Goal: Transaction & Acquisition: Purchase product/service

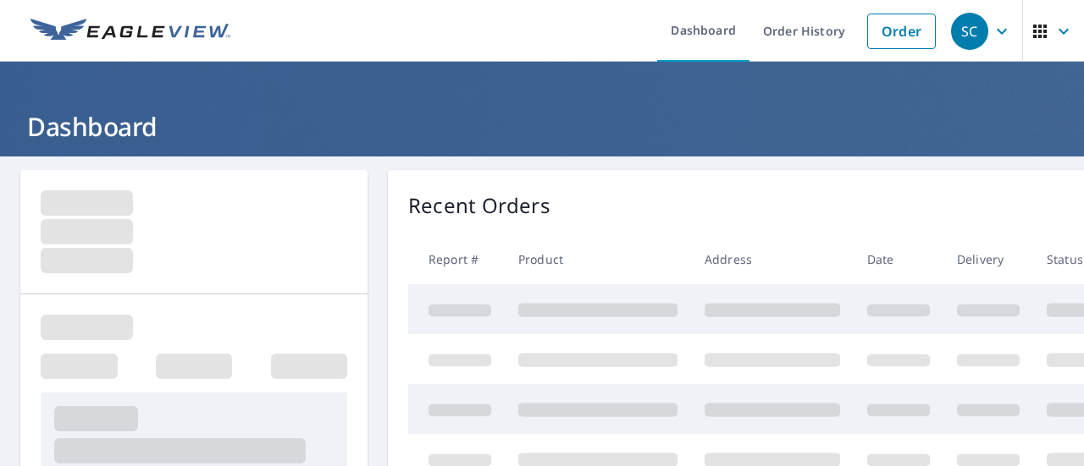
click at [906, 36] on link "Order" at bounding box center [901, 32] width 69 height 36
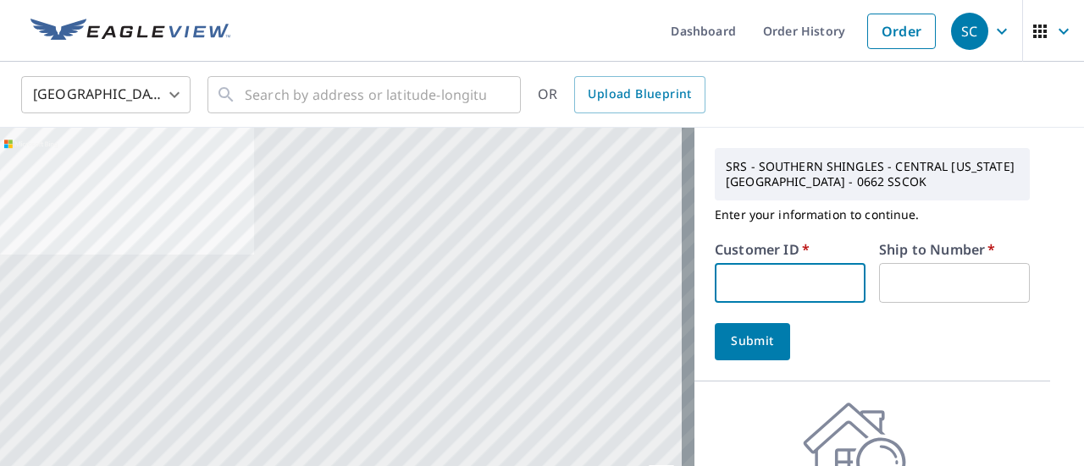
click at [817, 290] on input "text" at bounding box center [789, 283] width 151 height 40
type input "s040185"
click at [880, 291] on input "text" at bounding box center [954, 283] width 151 height 40
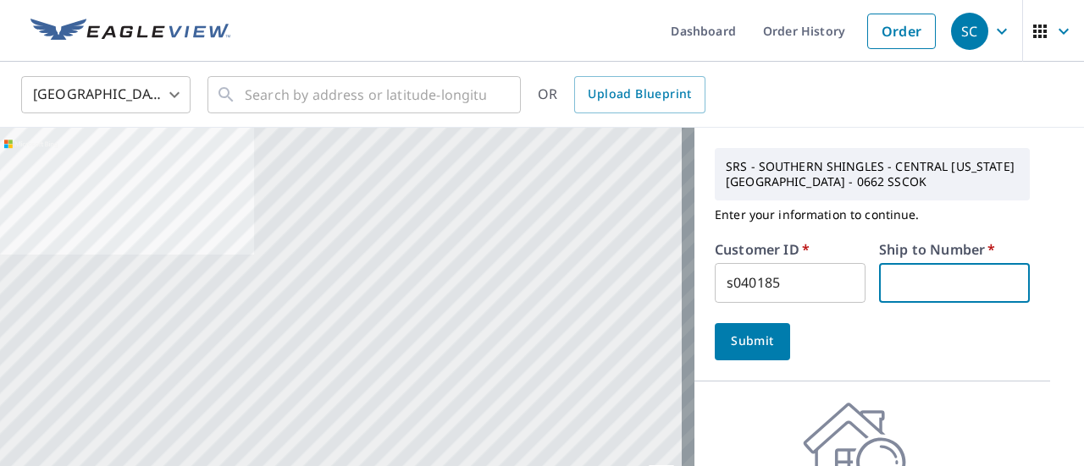
type input "1"
click at [714, 337] on button "Submit" at bounding box center [751, 341] width 75 height 37
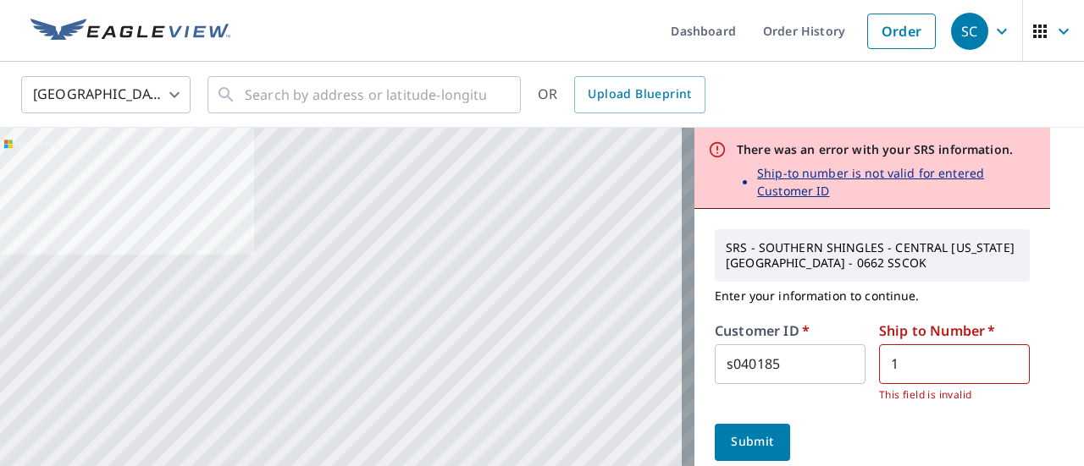
click at [773, 357] on input "s040185" at bounding box center [789, 365] width 151 height 40
click at [899, 370] on input "1" at bounding box center [954, 365] width 151 height 40
click at [748, 421] on form "Customer ID   * s044034 ​ Ship to Number   * 1 ​ This field is invalid Submit" at bounding box center [871, 392] width 315 height 137
click at [743, 424] on button "Submit" at bounding box center [751, 442] width 75 height 37
click at [730, 444] on span "Submit" at bounding box center [752, 442] width 48 height 21
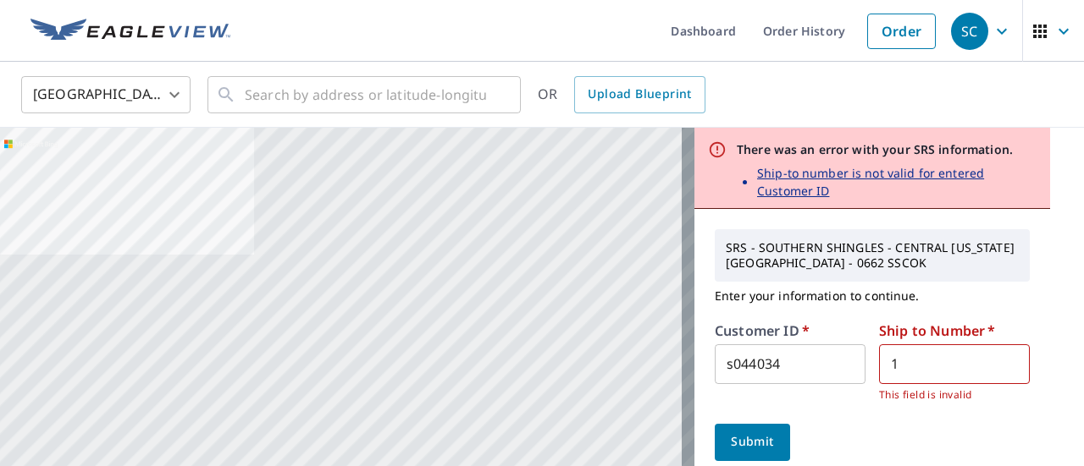
click at [730, 444] on span "Submit" at bounding box center [752, 442] width 48 height 21
click at [802, 352] on input "s044034" at bounding box center [789, 365] width 151 height 40
type input "S020286"
click at [747, 444] on span "Submit" at bounding box center [752, 442] width 48 height 21
click at [935, 369] on input "1" at bounding box center [954, 365] width 151 height 40
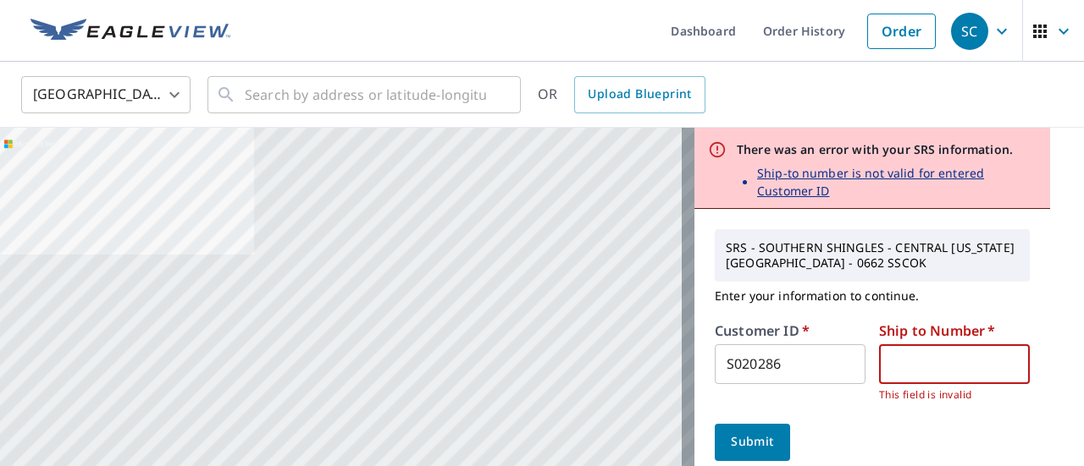
type input "1"
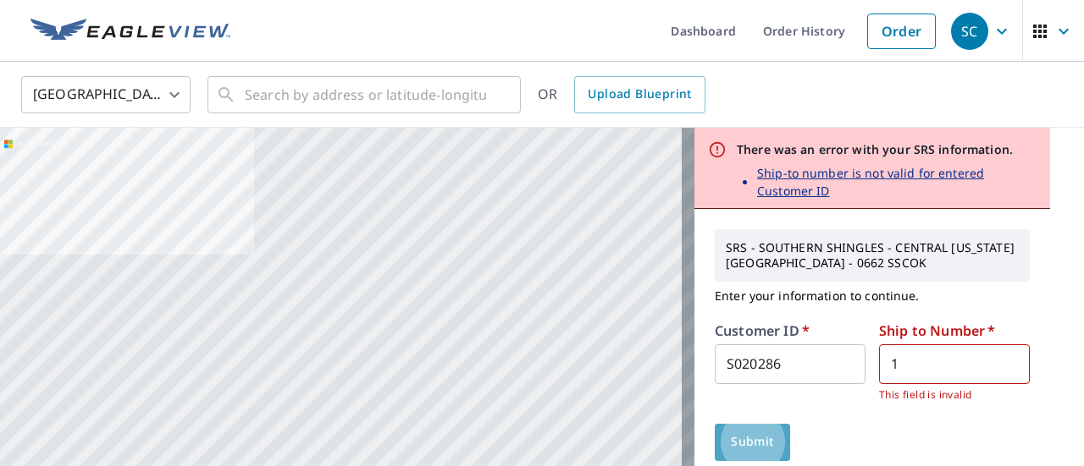
click at [760, 446] on span "Submit" at bounding box center [752, 442] width 48 height 21
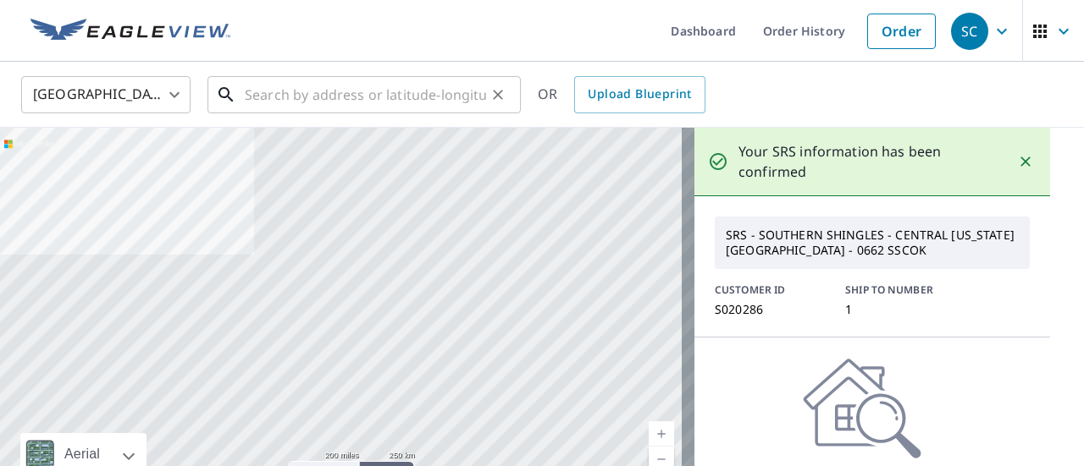
click at [380, 95] on input "text" at bounding box center [365, 94] width 241 height 47
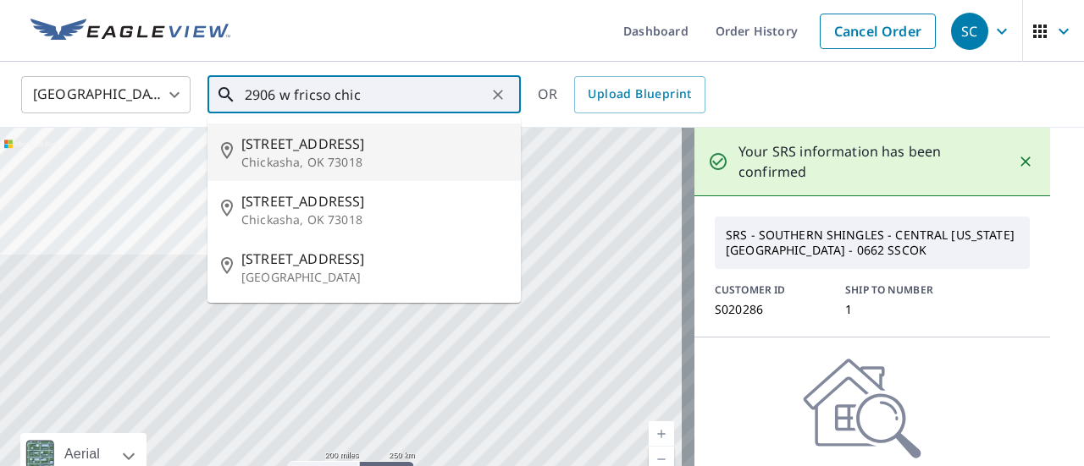
click at [311, 150] on span "[STREET_ADDRESS]" at bounding box center [374, 144] width 266 height 20
type input "[STREET_ADDRESS]"
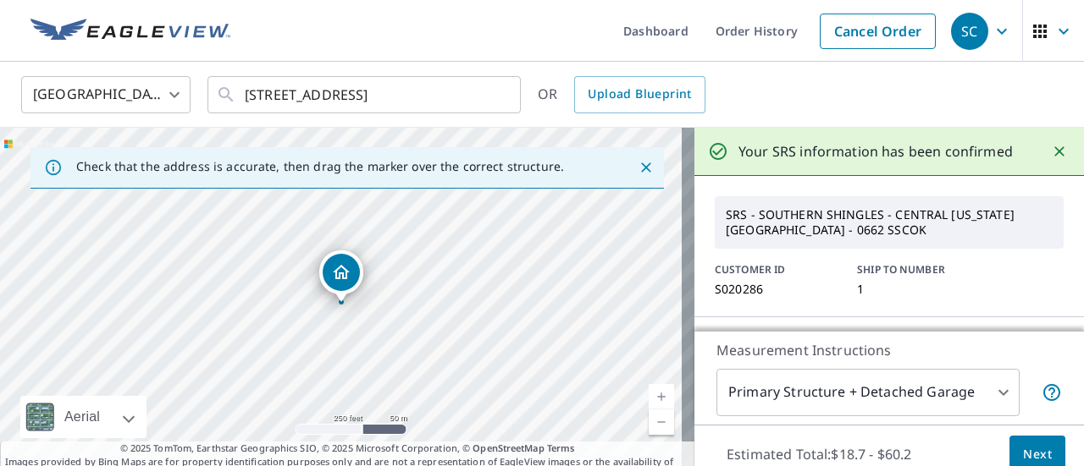
drag, startPoint x: 442, startPoint y: 349, endPoint x: 554, endPoint y: 350, distance: 112.6
click at [554, 350] on div "[STREET_ADDRESS]" at bounding box center [347, 306] width 694 height 356
click at [652, 422] on link "Current Level 17, Zoom Out" at bounding box center [660, 422] width 25 height 25
click at [648, 390] on link "Current Level 16, Zoom In" at bounding box center [660, 396] width 25 height 25
drag, startPoint x: 342, startPoint y: 273, endPoint x: 227, endPoint y: 268, distance: 115.2
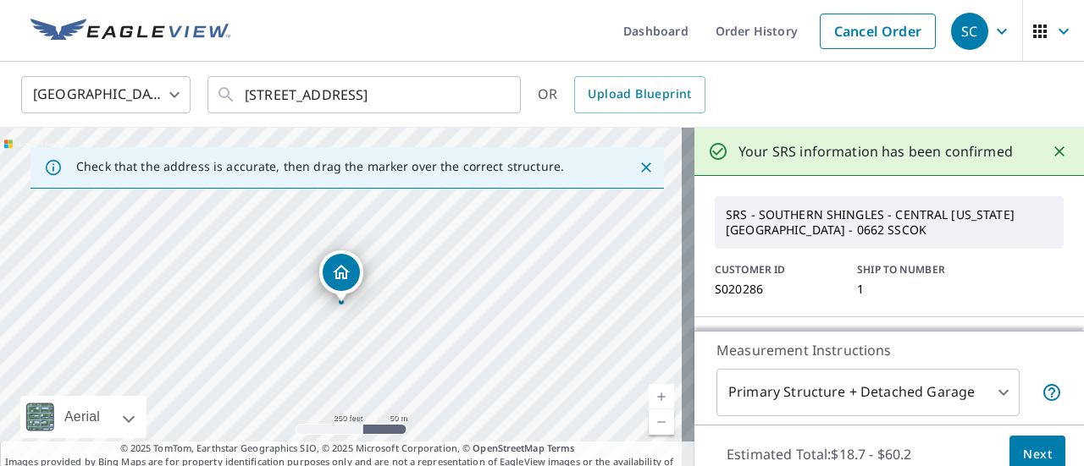
click at [648, 397] on link "Current Level 17, Zoom In" at bounding box center [660, 396] width 25 height 25
click at [648, 397] on link "Current Level 17.61902433679479, Zoom In" at bounding box center [660, 396] width 25 height 25
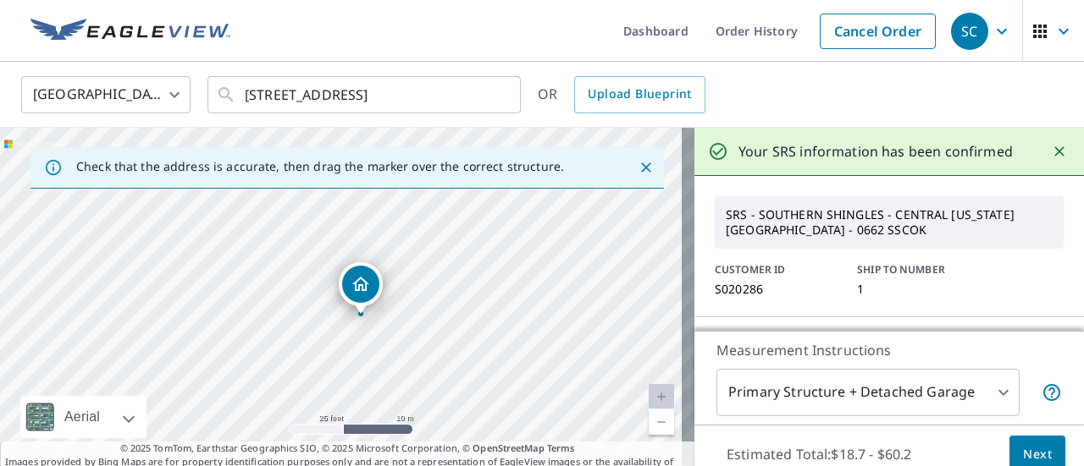
drag, startPoint x: 508, startPoint y: 337, endPoint x: 527, endPoint y: 350, distance: 23.2
click at [527, 350] on div "[STREET_ADDRESS]" at bounding box center [347, 306] width 694 height 356
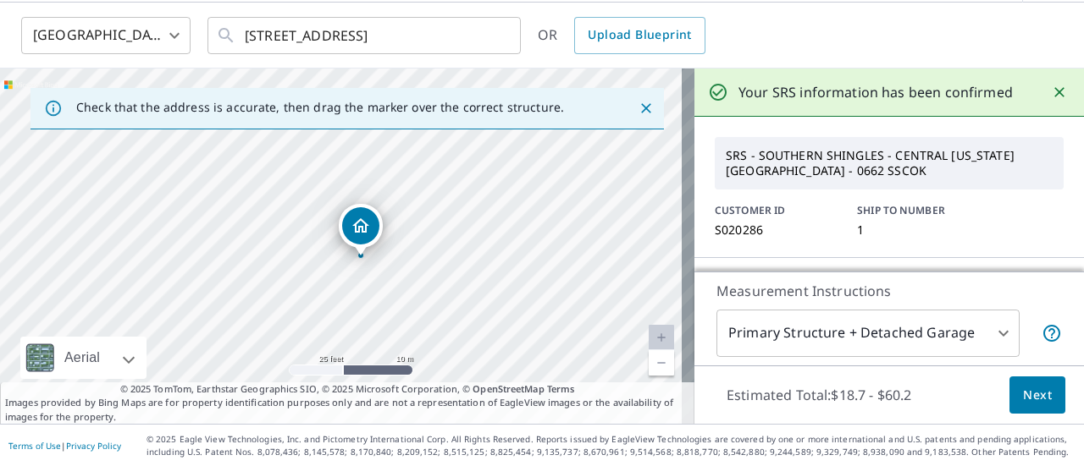
click at [1023, 387] on span "Next" at bounding box center [1037, 395] width 29 height 21
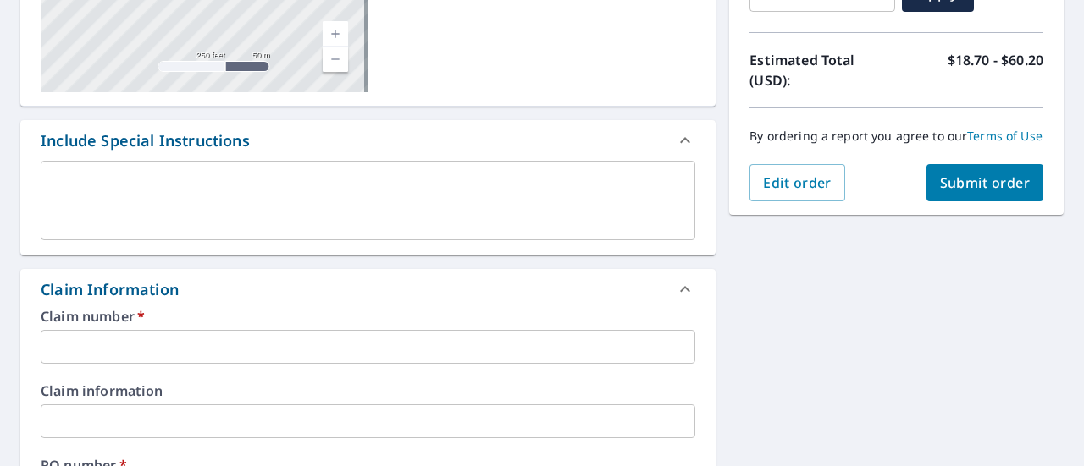
scroll to position [357, 0]
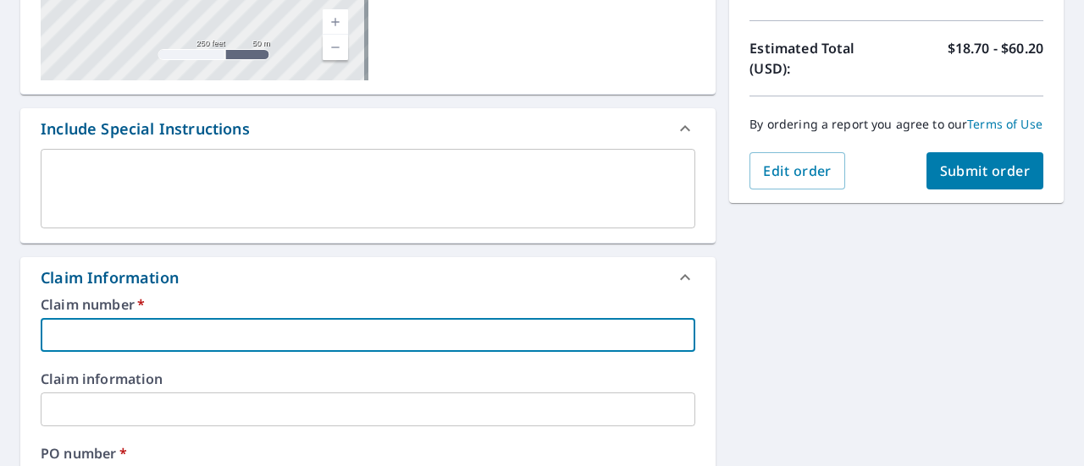
click at [178, 323] on input "text" at bounding box center [368, 335] width 654 height 34
type input "2"
checkbox input "true"
type input "29"
checkbox input "true"
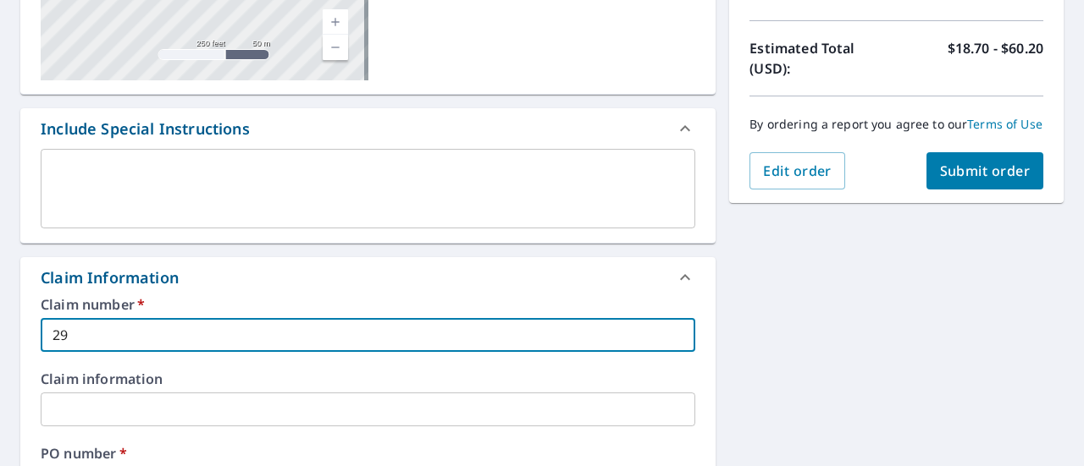
type input "290"
checkbox input "true"
type input "2906"
checkbox input "true"
type input "2906"
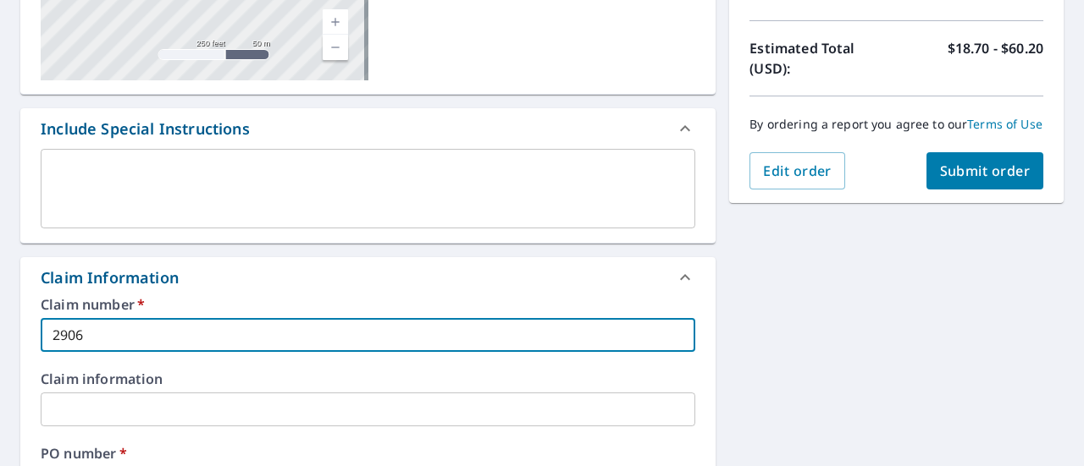
checkbox input "true"
type input "2906 w"
checkbox input "true"
type input "2906 w"
checkbox input "true"
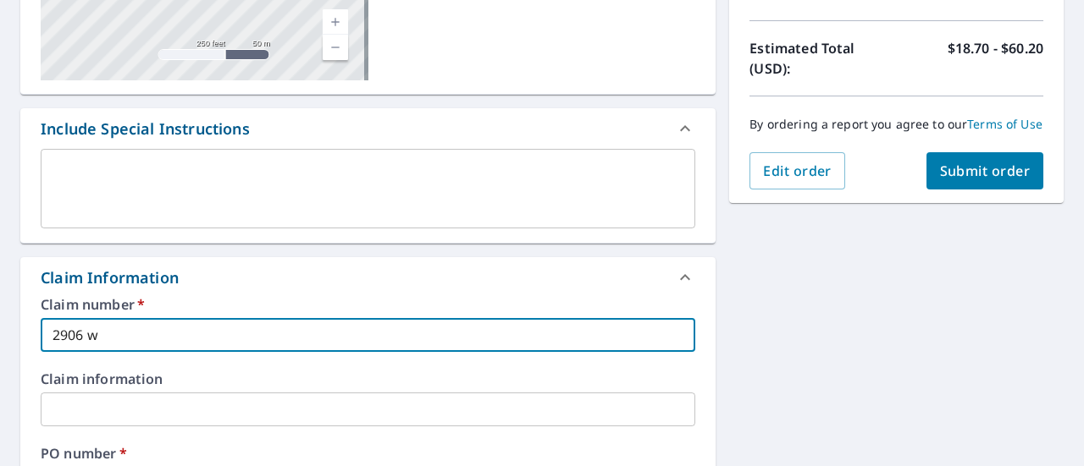
type input "2906 w f"
checkbox input "true"
type input "2906 w fr"
checkbox input "true"
type input "2906 w fri"
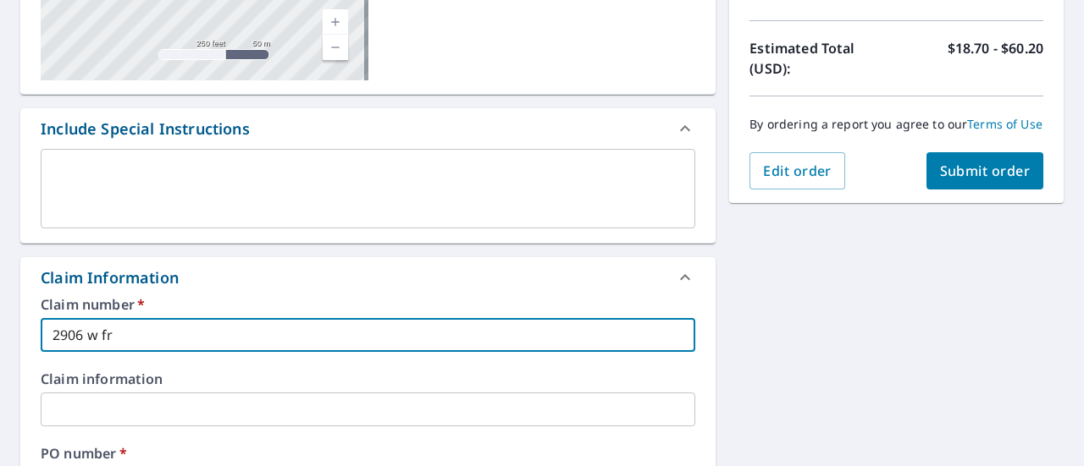
checkbox input "true"
type input "2906 w fris"
checkbox input "true"
type input "2906 w frisc"
checkbox input "true"
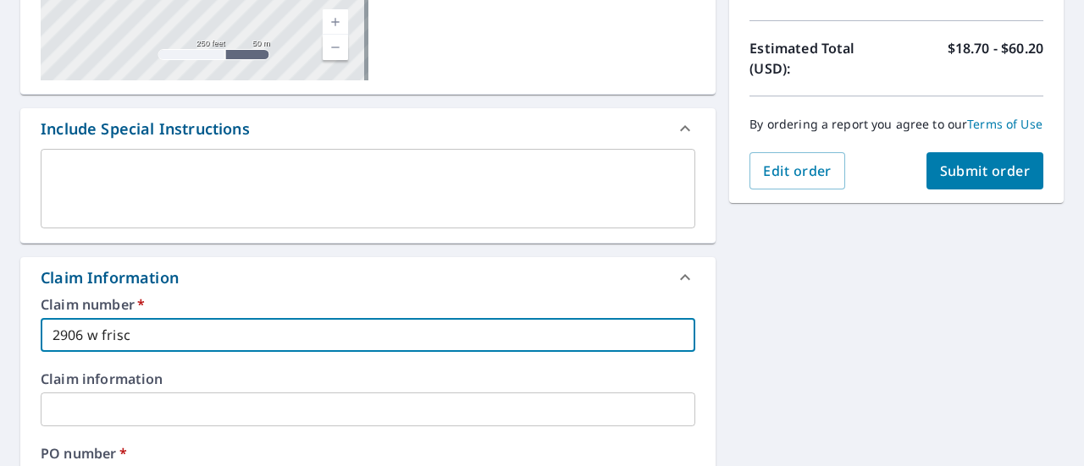
type input "2906 w frisco"
checkbox input "true"
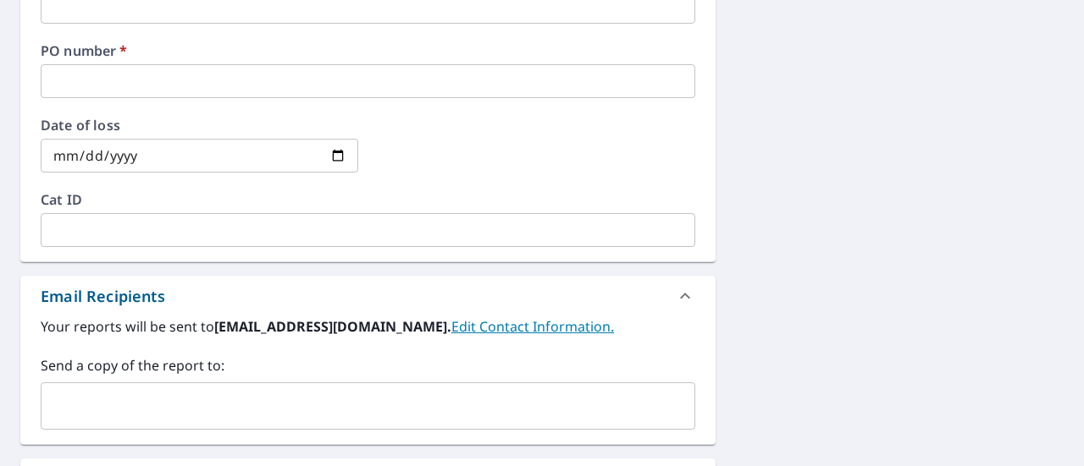
scroll to position [814, 0]
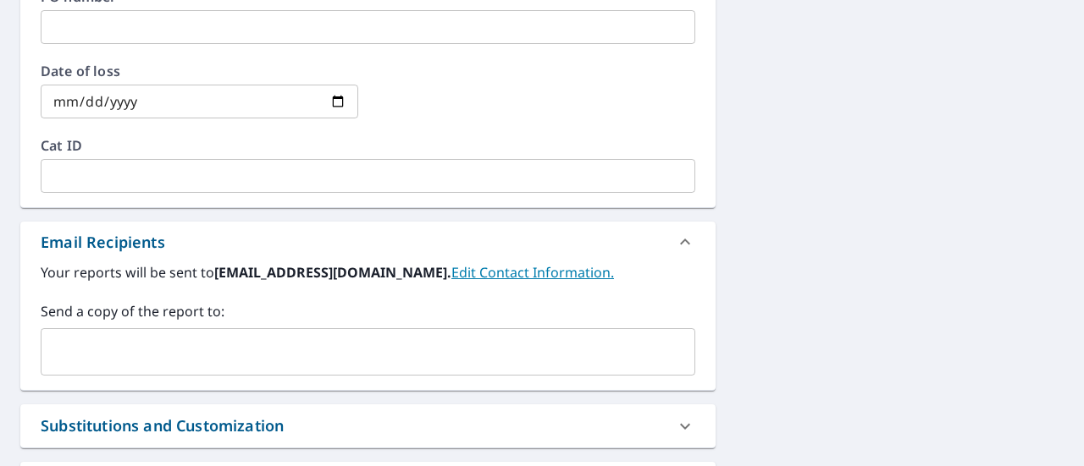
type input "2906 w frisco"
click at [261, 345] on input "text" at bounding box center [355, 352] width 614 height 32
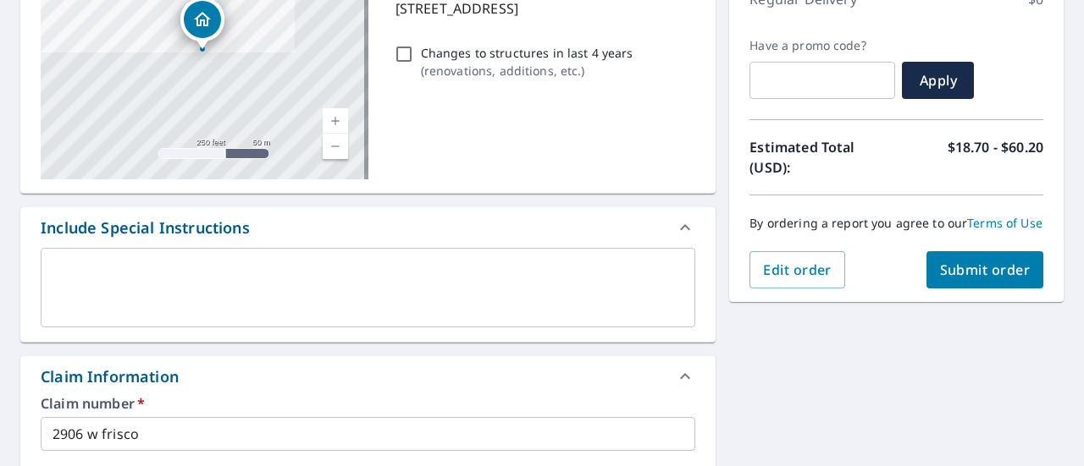
scroll to position [213, 0]
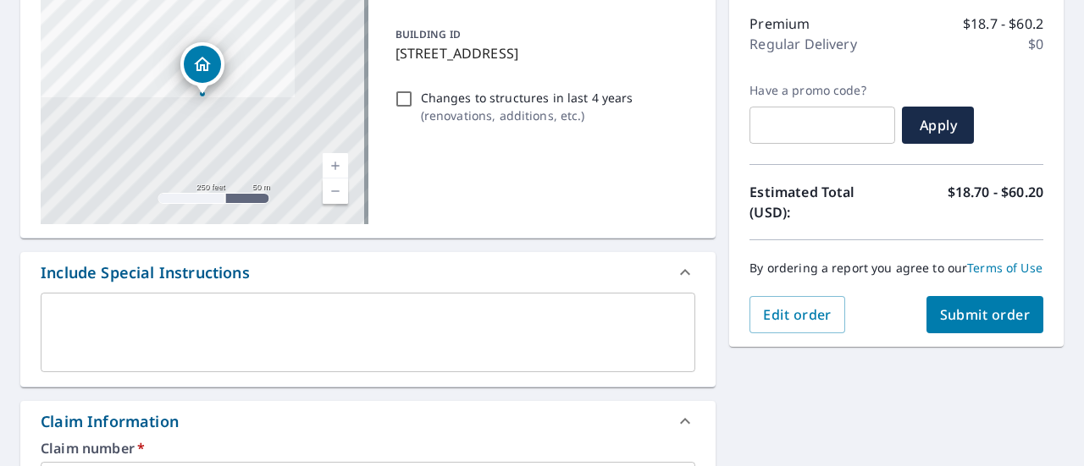
type input "[PERSON_NAME][EMAIL_ADDRESS][PERSON_NAME][DOMAIN_NAME]"
click at [965, 324] on span "Submit order" at bounding box center [985, 315] width 91 height 19
click at [974, 324] on span "Submit order" at bounding box center [985, 315] width 91 height 19
checkbox input "true"
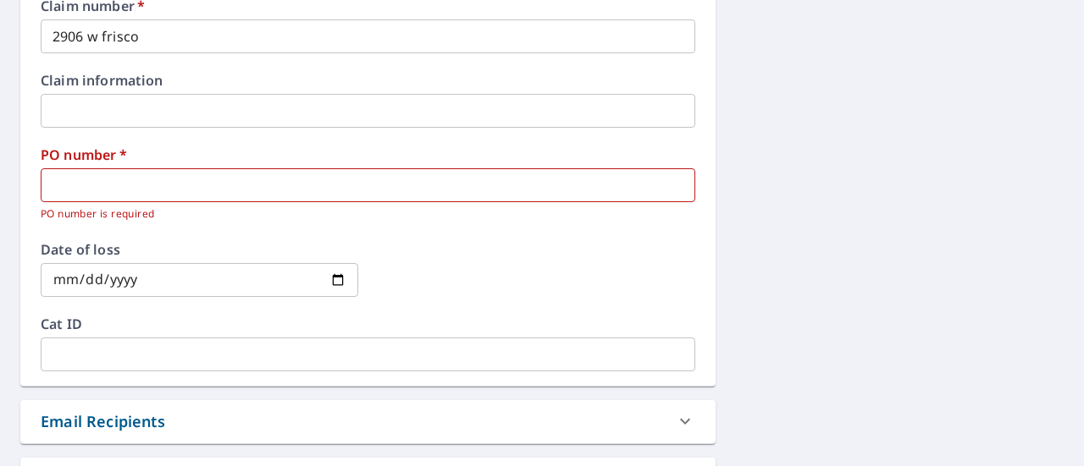
scroll to position [654, 0]
click at [453, 191] on input "text" at bounding box center [368, 187] width 654 height 34
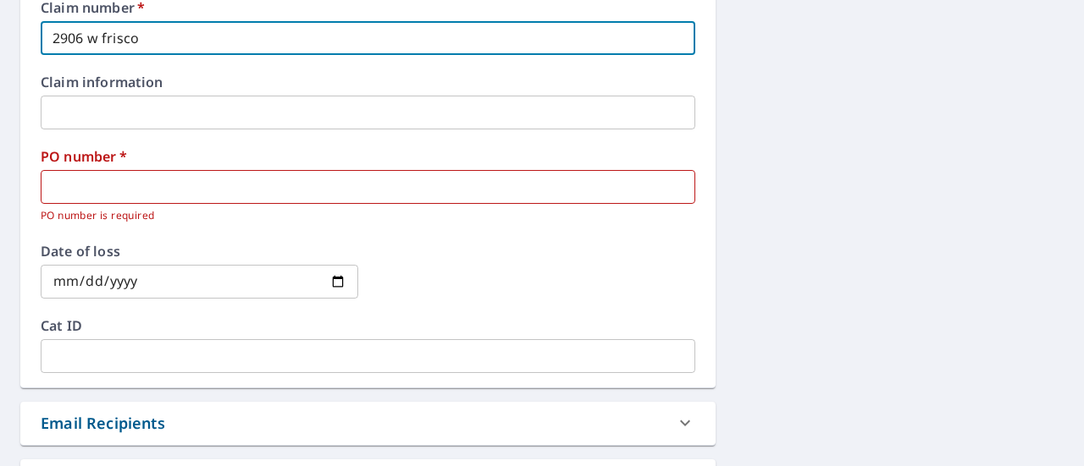
drag, startPoint x: 170, startPoint y: 25, endPoint x: 0, endPoint y: 20, distance: 170.2
click at [0, 20] on div "[STREET_ADDRESS] Aerial Road A standard road map Aerial A detailed look from ab…" at bounding box center [542, 70] width 1084 height 1137
click at [96, 189] on input "text" at bounding box center [368, 187] width 654 height 34
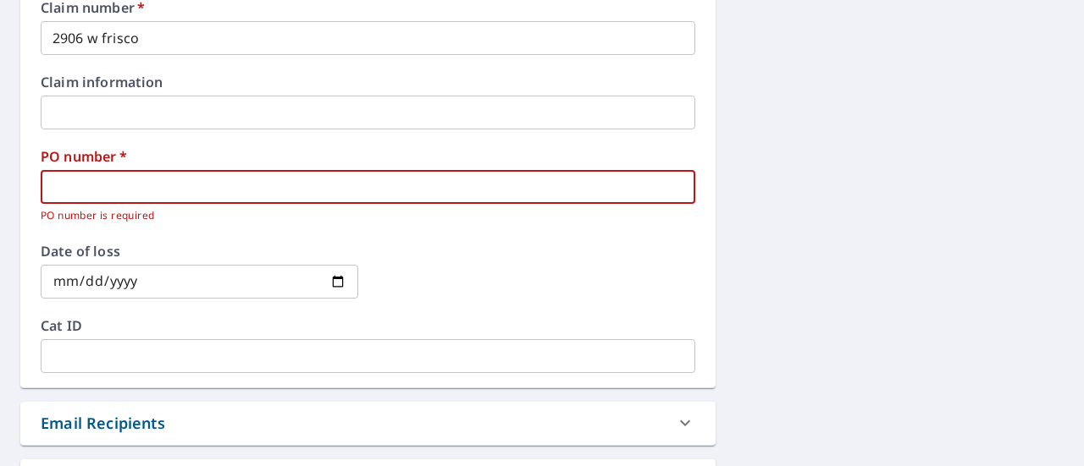
paste input "2906 w frisco"
type input "2906 w frisco"
checkbox input "true"
type input "2906 w frisco"
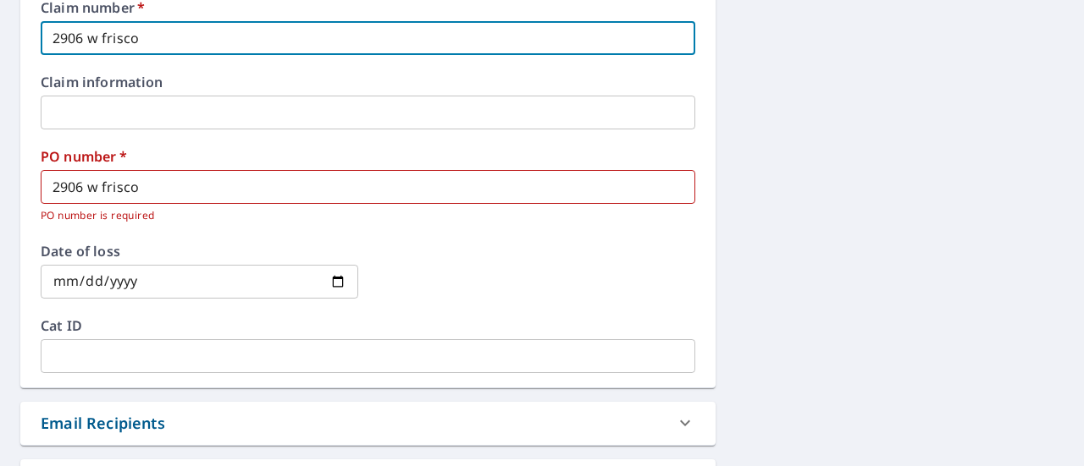
drag, startPoint x: 173, startPoint y: 38, endPoint x: 0, endPoint y: 63, distance: 174.5
click at [0, 63] on div "[STREET_ADDRESS] Aerial Road A standard road map Aerial A detailed look from ab…" at bounding box center [542, 70] width 1084 height 1137
type input "1"
checkbox input "true"
type input "1"
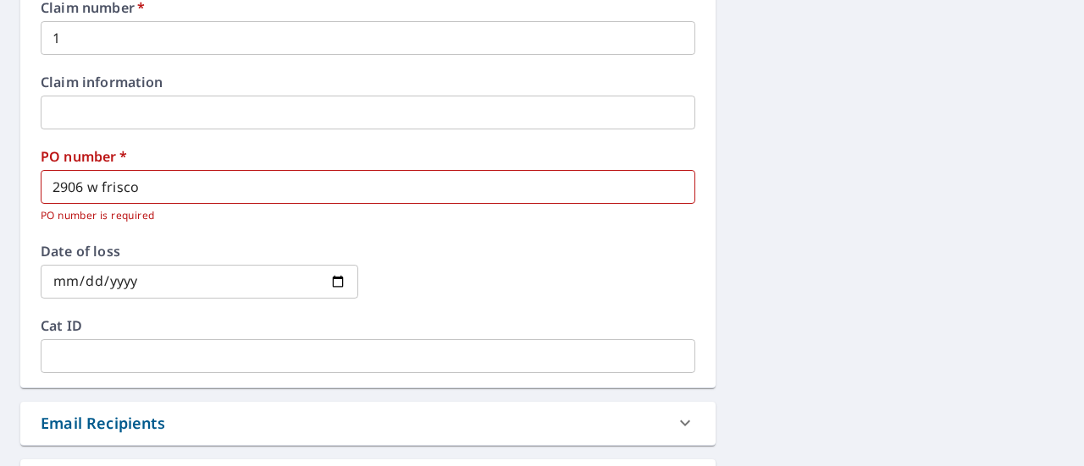
drag, startPoint x: 1070, startPoint y: 270, endPoint x: 1073, endPoint y: 284, distance: 14.0
click at [1073, 284] on div "Dashboard Order History Cancel Order SC Dashboard / Finalize Order Finalize Ord…" at bounding box center [542, 233] width 1084 height 466
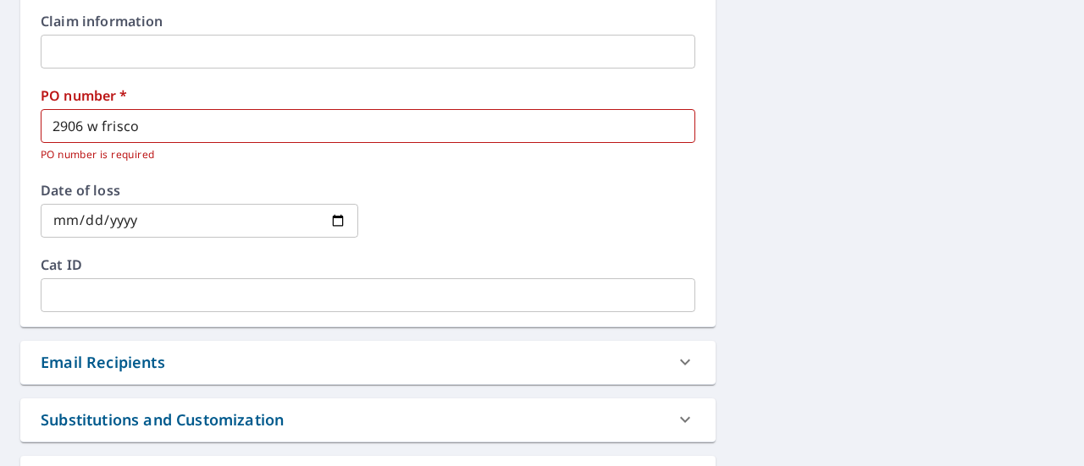
scroll to position [752, 0]
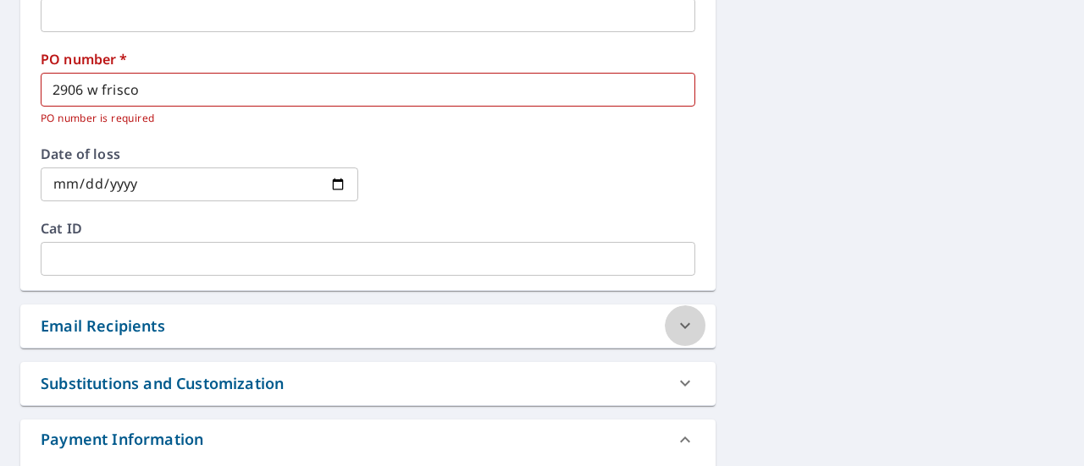
click at [681, 317] on icon at bounding box center [685, 326] width 20 height 20
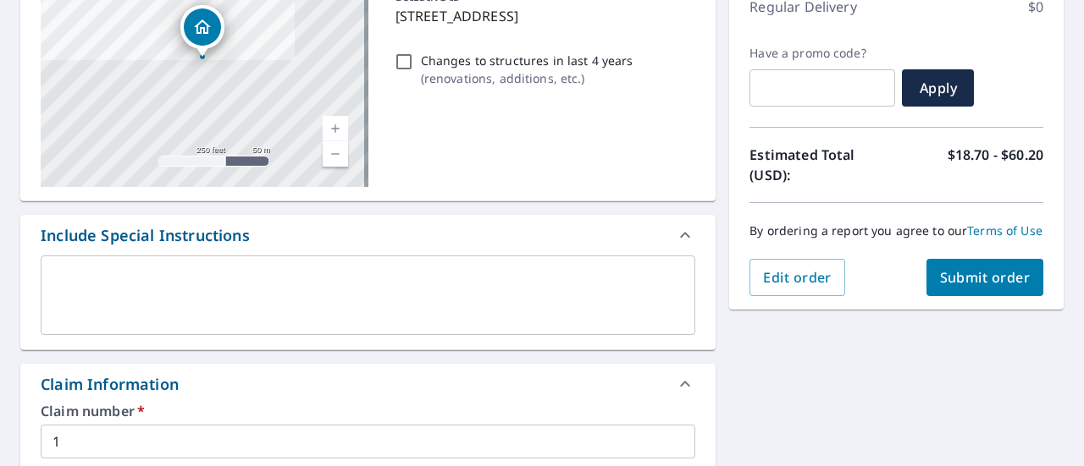
scroll to position [252, 0]
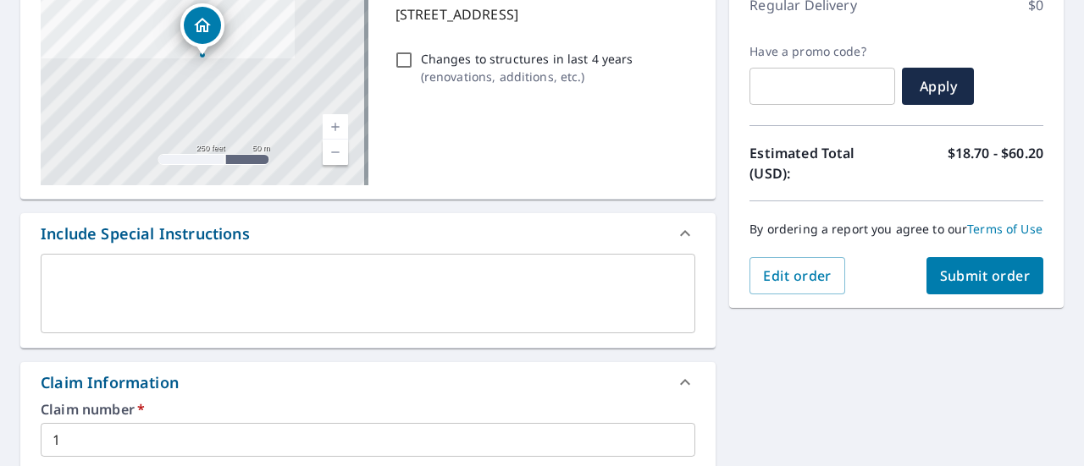
click at [978, 285] on span "Submit order" at bounding box center [985, 276] width 91 height 19
checkbox input "true"
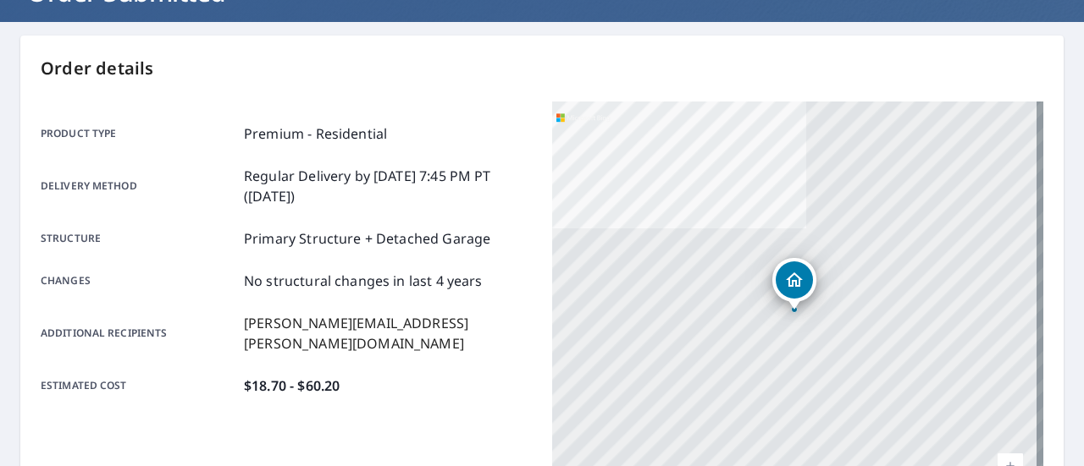
scroll to position [423, 0]
